Goal: Task Accomplishment & Management: Complete application form

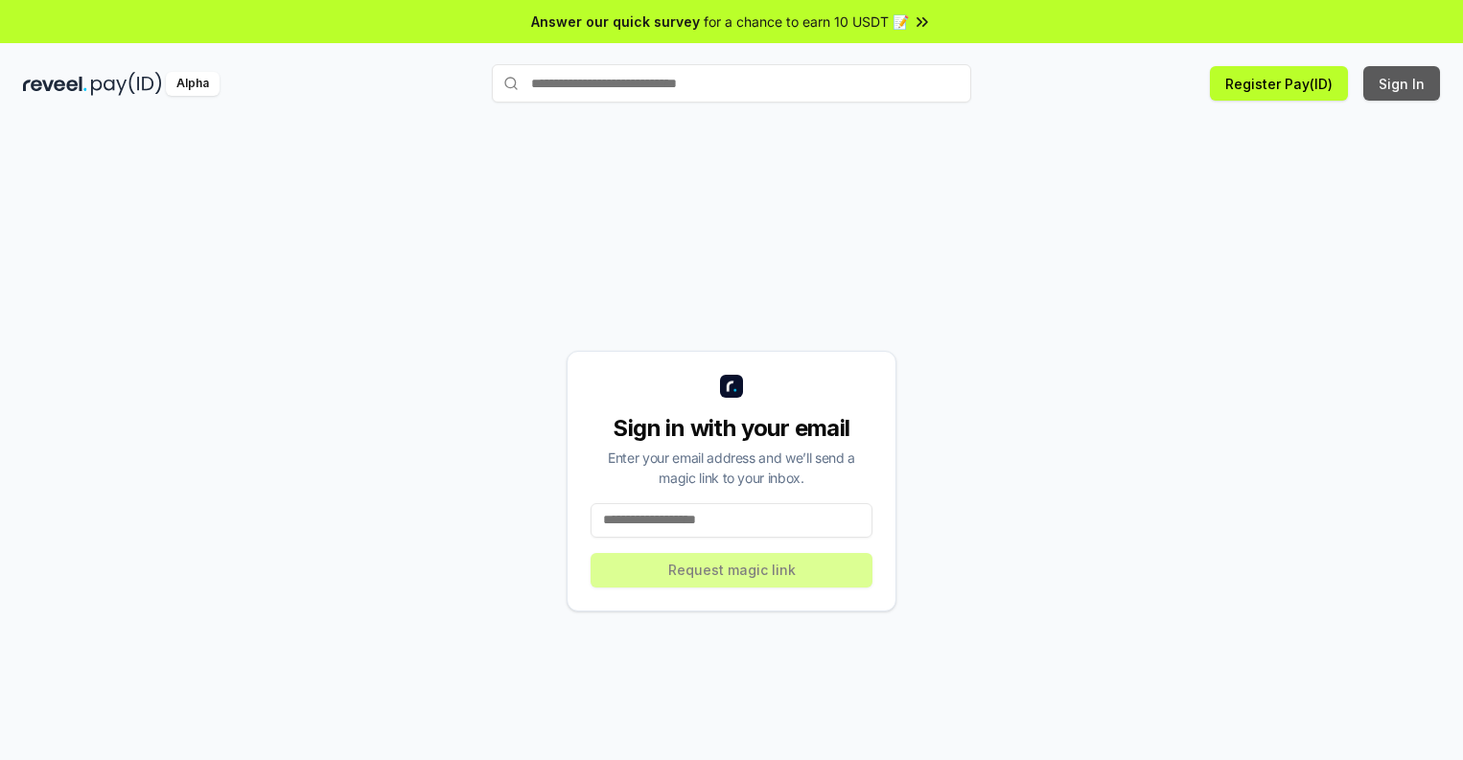
click at [1402, 83] on button "Sign In" at bounding box center [1401, 83] width 77 height 35
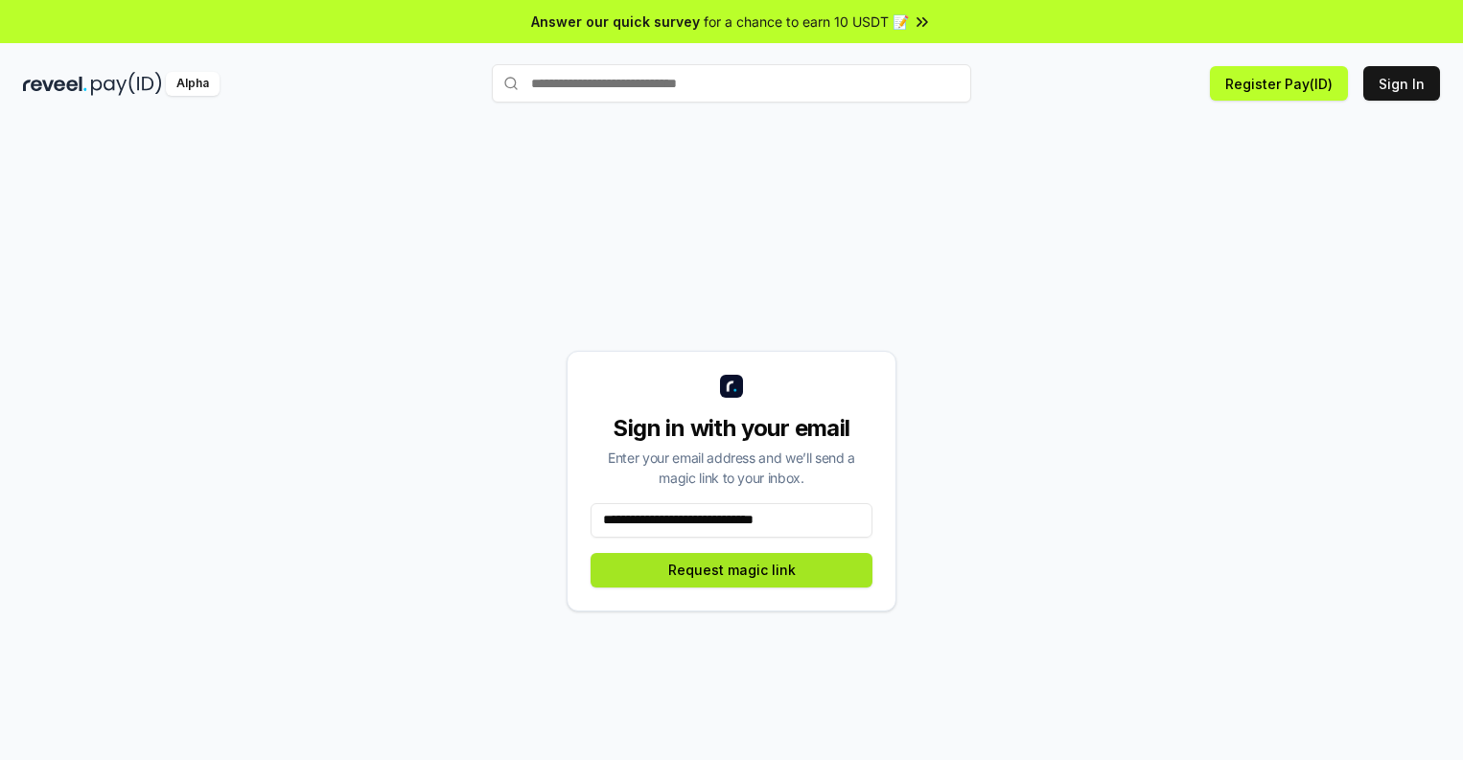
type input "**********"
click at [731, 569] on button "Request magic link" at bounding box center [731, 570] width 282 height 35
